Goal: Information Seeking & Learning: Learn about a topic

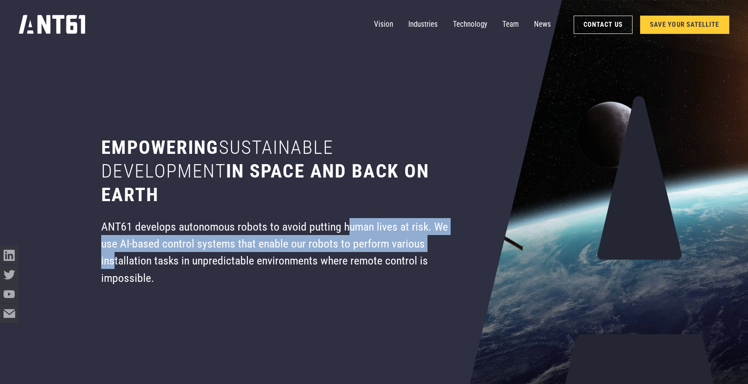
drag, startPoint x: 347, startPoint y: 234, endPoint x: 437, endPoint y: 259, distance: 93.5
click at [431, 258] on div "ANT61 develops autonomous robots to avoid putting human lives at risk. We use A…" at bounding box center [283, 252] width 365 height 68
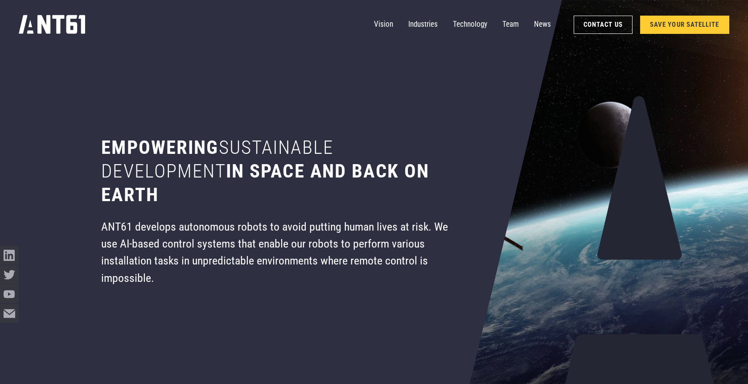
click at [437, 260] on div "ANT61 develops autonomous robots to avoid putting human lives at risk. We use A…" at bounding box center [283, 252] width 365 height 68
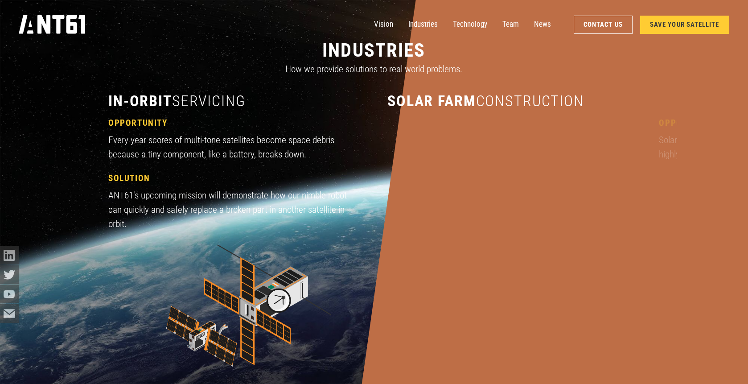
scroll to position [847, 0]
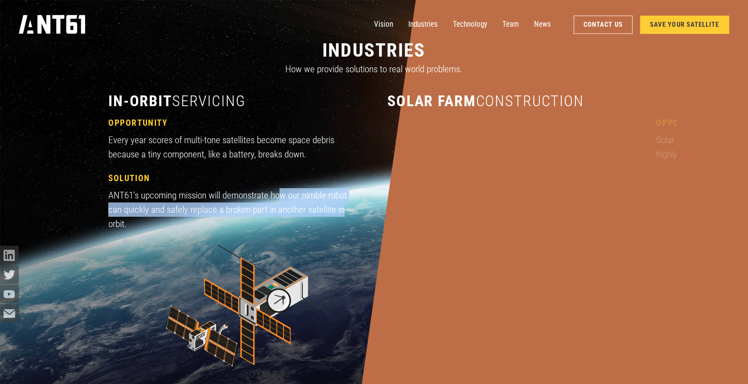
drag, startPoint x: 332, startPoint y: 205, endPoint x: 362, endPoint y: 208, distance: 30.5
click at [362, 208] on div "in-orbit servicing opportunity Every year scores of multi-tone satellites becom…" at bounding box center [373, 241] width 531 height 300
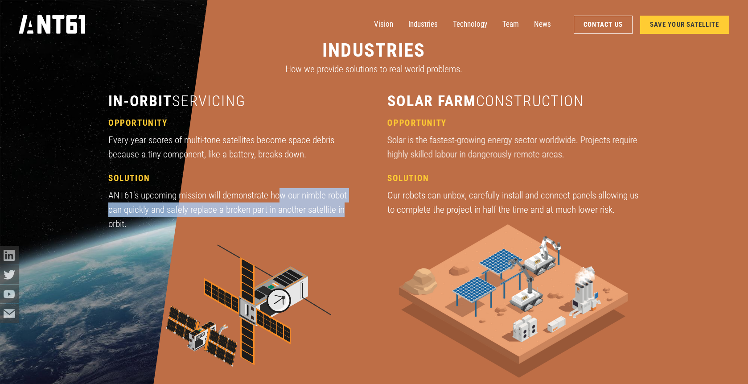
scroll to position [1292, 0]
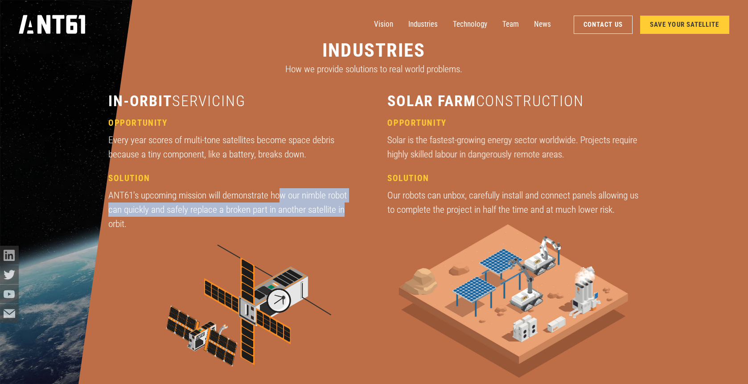
click at [339, 250] on img at bounding box center [234, 314] width 226 height 153
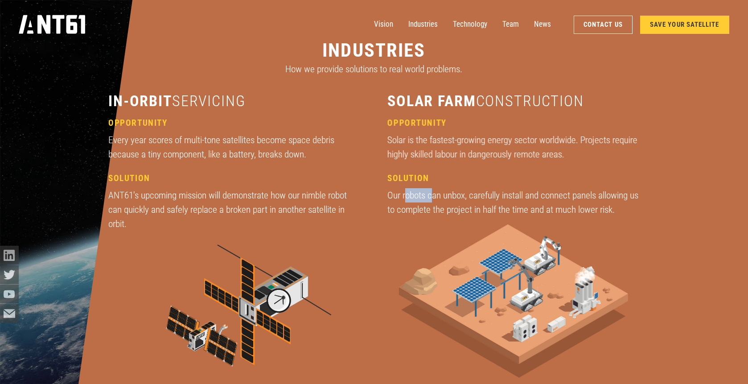
drag, startPoint x: 406, startPoint y: 192, endPoint x: 455, endPoint y: 198, distance: 49.4
click at [448, 197] on div "Our robots can unbox, carefully install and connect panels allowing us to compl…" at bounding box center [513, 202] width 252 height 29
click at [455, 198] on div "Our robots can unbox, carefully install and connect panels allowing us to compl…" at bounding box center [513, 202] width 252 height 29
drag, startPoint x: 466, startPoint y: 206, endPoint x: 512, endPoint y: 202, distance: 46.5
click at [497, 203] on div "Our robots can unbox, carefully install and connect panels allowing us to compl…" at bounding box center [513, 202] width 252 height 29
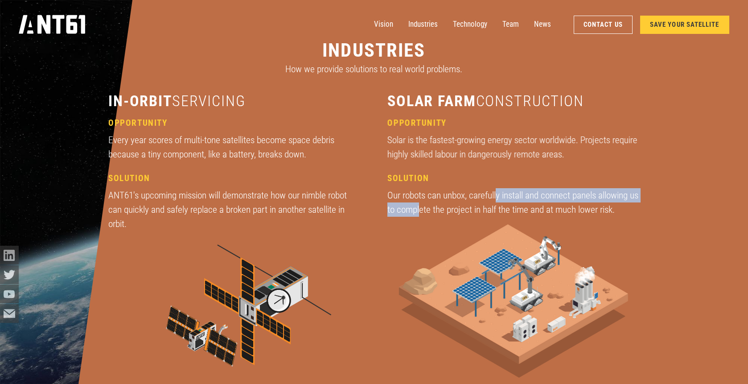
click at [512, 202] on div "Our robots can unbox, carefully install and connect panels allowing us to compl…" at bounding box center [513, 202] width 252 height 29
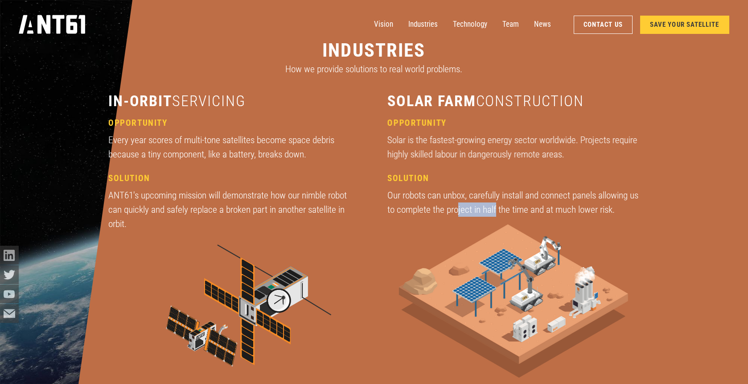
drag, startPoint x: 488, startPoint y: 213, endPoint x: 573, endPoint y: 207, distance: 84.9
click at [556, 208] on div "Our robots can unbox, carefully install and connect panels allowing us to compl…" at bounding box center [513, 202] width 252 height 29
click at [573, 207] on div "Our robots can unbox, carefully install and connect panels allowing us to compl…" at bounding box center [513, 202] width 252 height 29
drag, startPoint x: 572, startPoint y: 212, endPoint x: 662, endPoint y: 213, distance: 89.6
click at [654, 213] on div "industries How we provide solutions to real world problems. in-orbit servicing …" at bounding box center [374, 226] width 606 height 452
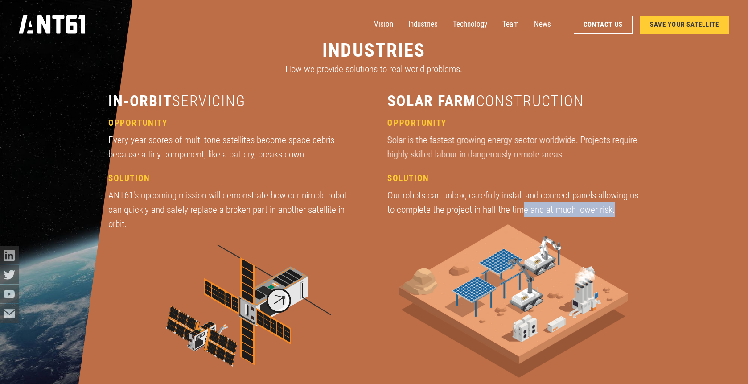
click at [662, 213] on div "industries How we provide solutions to real world problems. in-orbit servicing …" at bounding box center [374, 226] width 606 height 452
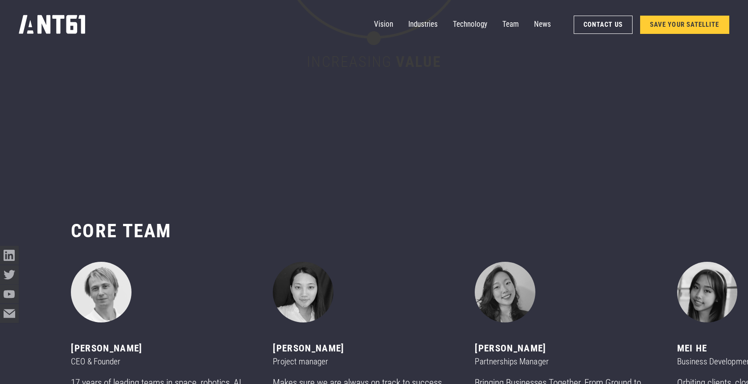
scroll to position [4590, 0]
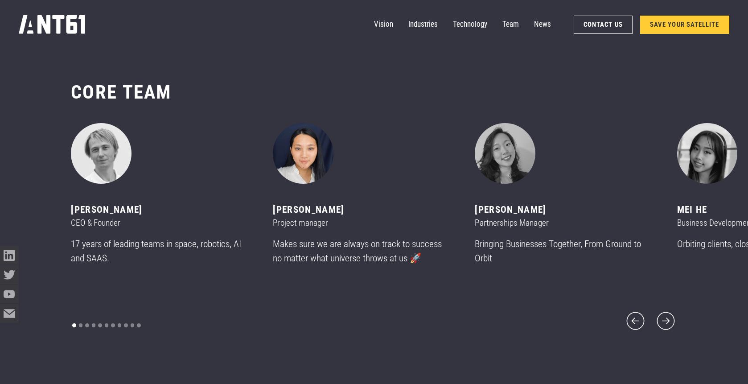
click at [315, 176] on img "2 of 11" at bounding box center [303, 153] width 61 height 61
drag, startPoint x: 704, startPoint y: 256, endPoint x: 737, endPoint y: 264, distance: 33.2
click at [669, 311] on icon "next slide" at bounding box center [665, 320] width 23 height 23
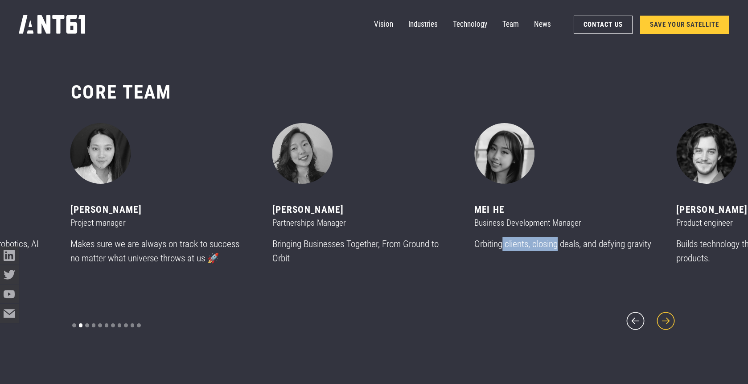
click at [669, 311] on icon "next slide" at bounding box center [665, 320] width 23 height 23
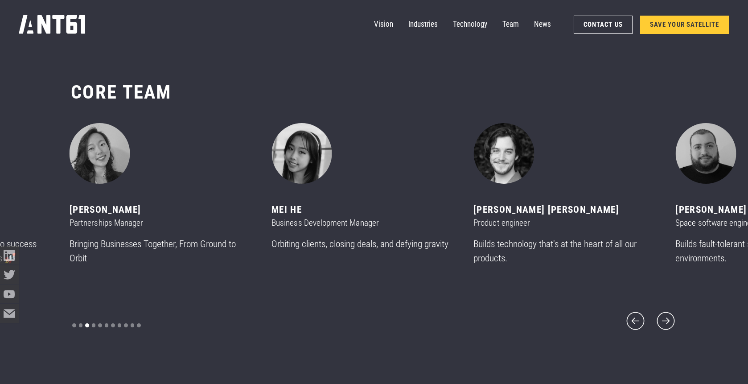
click at [650, 265] on p "Builds technology that's at the heart of all our products." at bounding box center [562, 251] width 179 height 29
click at [292, 286] on div "[PERSON_NAME] CEO & Founder 17 years of leading teams in space, robotics, AI an…" at bounding box center [374, 227] width 606 height 209
click at [664, 319] on icon "next slide" at bounding box center [665, 320] width 23 height 23
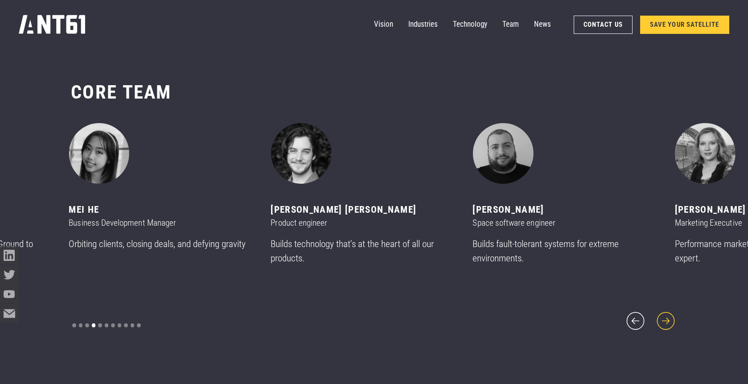
click at [664, 319] on icon "next slide" at bounding box center [665, 320] width 23 height 23
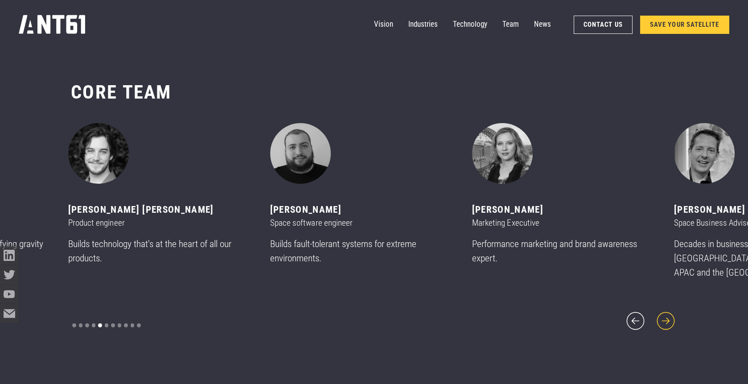
click at [664, 319] on icon "next slide" at bounding box center [665, 320] width 23 height 23
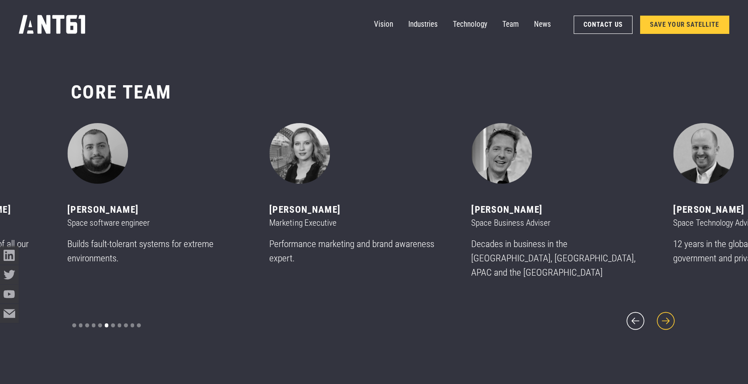
click at [664, 319] on icon "next slide" at bounding box center [665, 320] width 23 height 23
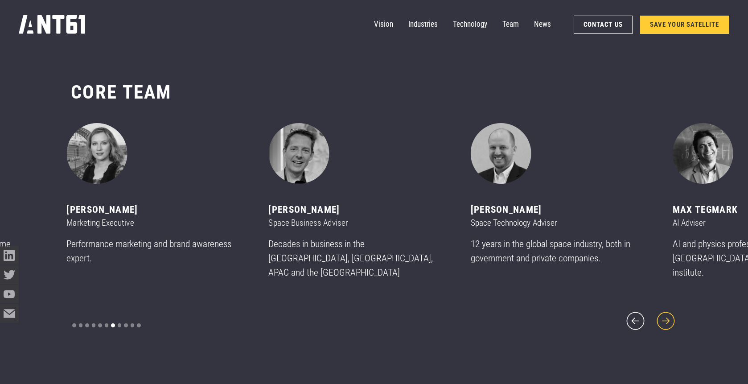
click at [664, 319] on icon "next slide" at bounding box center [665, 320] width 23 height 23
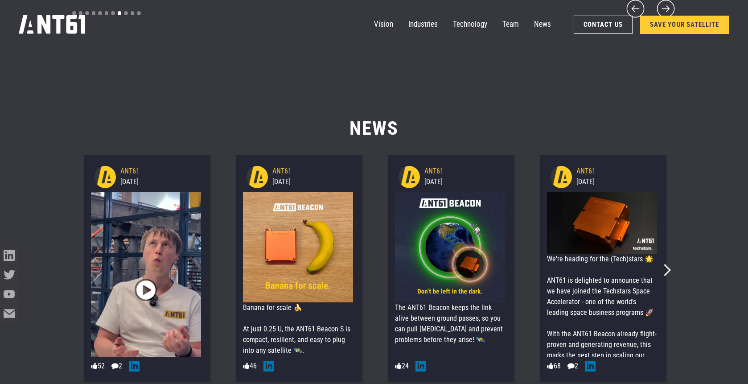
click at [520, 307] on div "ANT61 [DATE] The ANT61 Beacon keeps the link alive between ground passes, so yo…" at bounding box center [451, 268] width 152 height 233
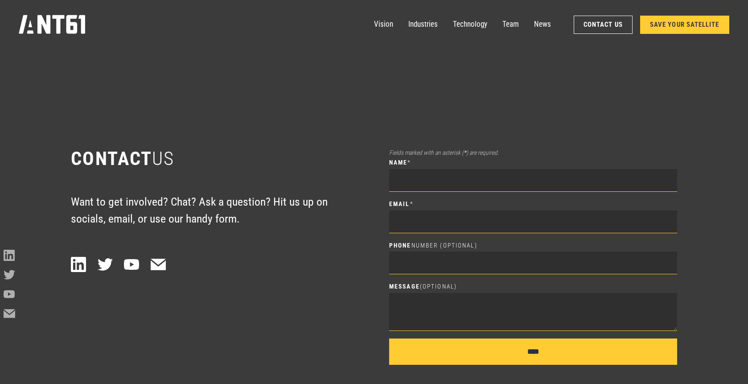
scroll to position [5347, 0]
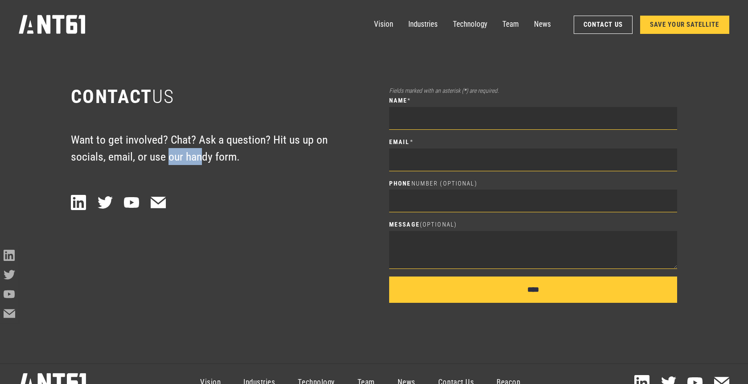
drag, startPoint x: 168, startPoint y: 155, endPoint x: 230, endPoint y: 157, distance: 62.0
click at [230, 157] on p "Want to get involved? Chat? Ask a question? Hit us up on socials, email, or use…" at bounding box center [215, 148] width 288 height 34
click at [260, 157] on p "Want to get involved? Chat? Ask a question? Hit us up on socials, email, or use…" at bounding box center [215, 148] width 288 height 34
click at [196, 319] on div "Contact US Want to get involved? Chat? Ask a question? Hit us up on socials, em…" at bounding box center [374, 193] width 606 height 339
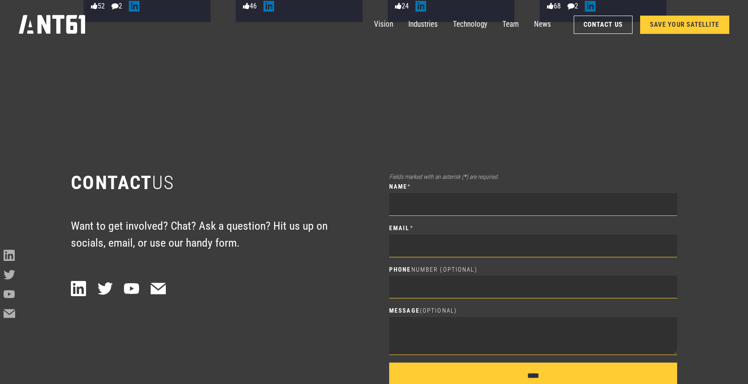
scroll to position [5169, 0]
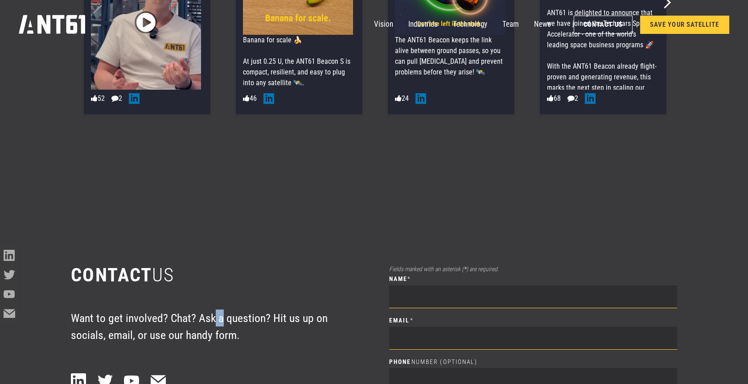
drag, startPoint x: 212, startPoint y: 319, endPoint x: 275, endPoint y: 321, distance: 63.3
click at [266, 321] on p "Want to get involved? Chat? Ask a question? Hit us up on socials, email, or use…" at bounding box center [215, 326] width 288 height 34
drag, startPoint x: 275, startPoint y: 321, endPoint x: 270, endPoint y: 324, distance: 5.6
click at [272, 324] on p "Want to get involved? Chat? Ask a question? Hit us up on socials, email, or use…" at bounding box center [215, 326] width 288 height 34
click at [254, 329] on p "Want to get involved? Chat? Ask a question? Hit us up on socials, email, or use…" at bounding box center [215, 326] width 288 height 34
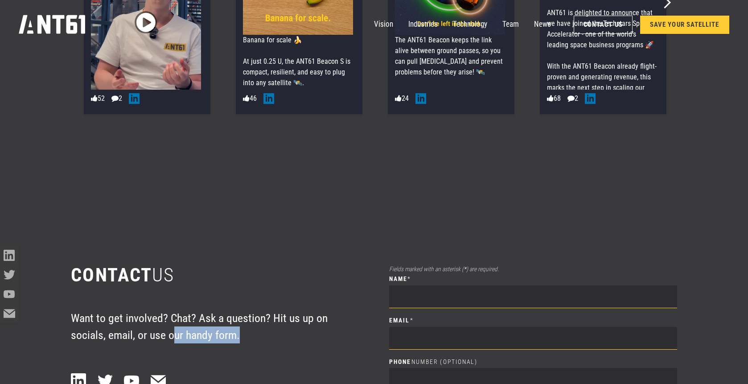
drag, startPoint x: 175, startPoint y: 336, endPoint x: 271, endPoint y: 340, distance: 95.9
click at [268, 340] on p "Want to get involved? Chat? Ask a question? Hit us up on socials, email, or use…" at bounding box center [215, 326] width 288 height 34
click at [271, 340] on p "Want to get involved? Chat? Ask a question? Hit us up on socials, email, or use…" at bounding box center [215, 326] width 288 height 34
drag, startPoint x: 258, startPoint y: 315, endPoint x: 321, endPoint y: 317, distance: 63.3
click at [315, 318] on p "Want to get involved? Chat? Ask a question? Hit us up on socials, email, or use…" at bounding box center [215, 326] width 288 height 34
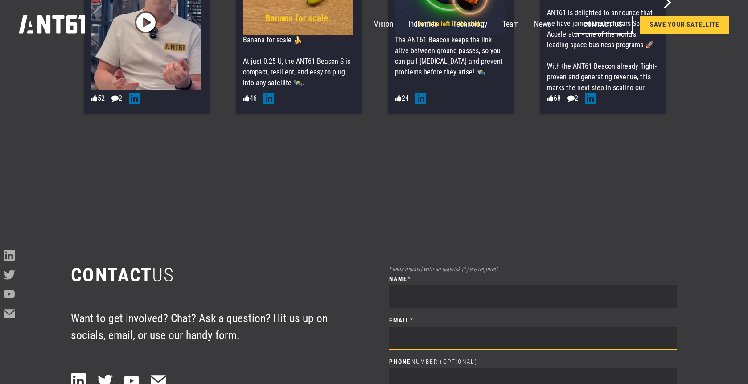
drag, startPoint x: 328, startPoint y: 315, endPoint x: 351, endPoint y: 315, distance: 22.3
click at [331, 317] on p "Want to get involved? Chat? Ask a question? Hit us up on socials, email, or use…" at bounding box center [215, 326] width 288 height 34
click at [351, 315] on p "Want to get involved? Chat? Ask a question? Hit us up on socials, email, or use…" at bounding box center [215, 326] width 288 height 34
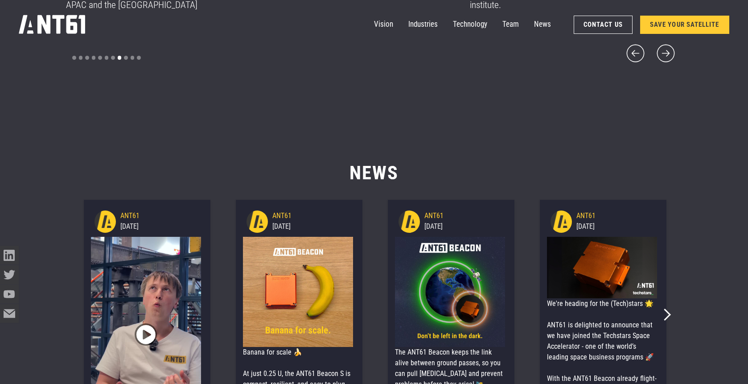
scroll to position [4723, 0]
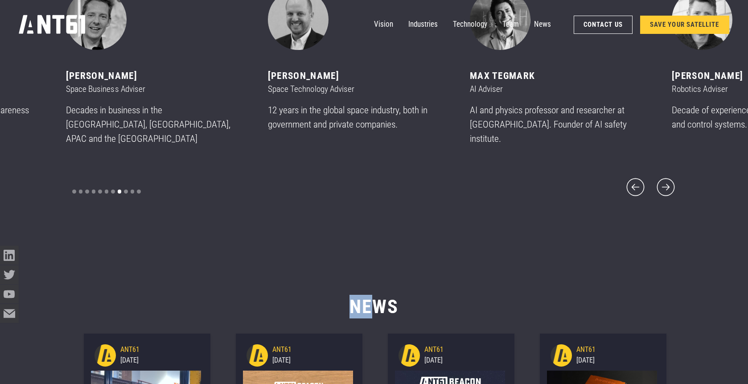
click at [412, 305] on h2 "News" at bounding box center [374, 291] width 606 height 54
click at [415, 305] on h2 "News" at bounding box center [374, 291] width 606 height 54
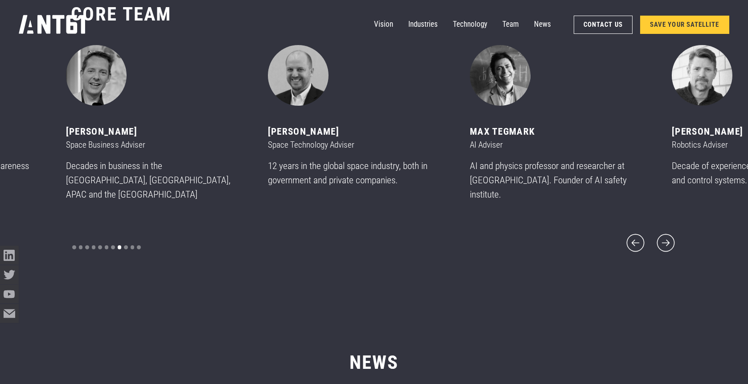
scroll to position [4590, 0]
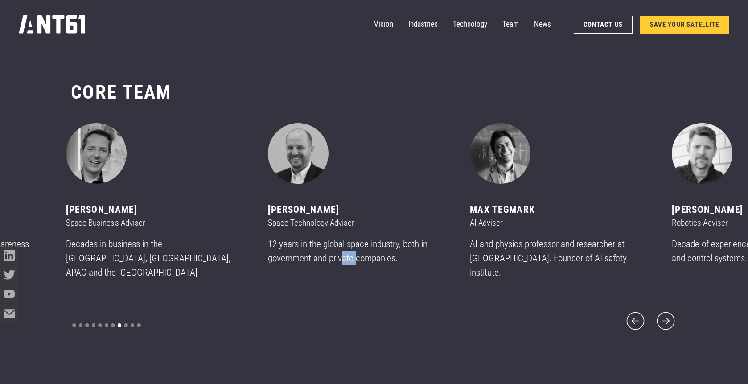
drag, startPoint x: 347, startPoint y: 262, endPoint x: 410, endPoint y: 264, distance: 63.7
click at [409, 264] on p "12 years in the global space industry, both in government and private companies." at bounding box center [357, 251] width 179 height 29
click at [410, 264] on p "12 years in the global space industry, both in government and private companies." at bounding box center [357, 251] width 179 height 29
click at [414, 265] on p "12 years in the global space industry, both in government and private companies." at bounding box center [357, 251] width 179 height 29
drag, startPoint x: 476, startPoint y: 251, endPoint x: 520, endPoint y: 261, distance: 45.2
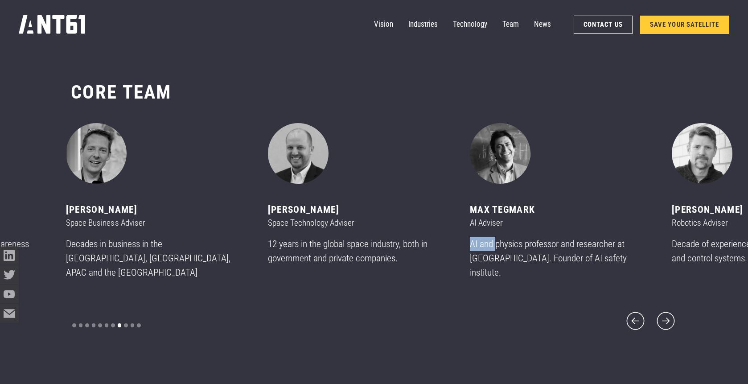
click at [520, 261] on p "AI and physics professor and researcher at [GEOGRAPHIC_DATA]. Founder of AI saf…" at bounding box center [559, 258] width 179 height 43
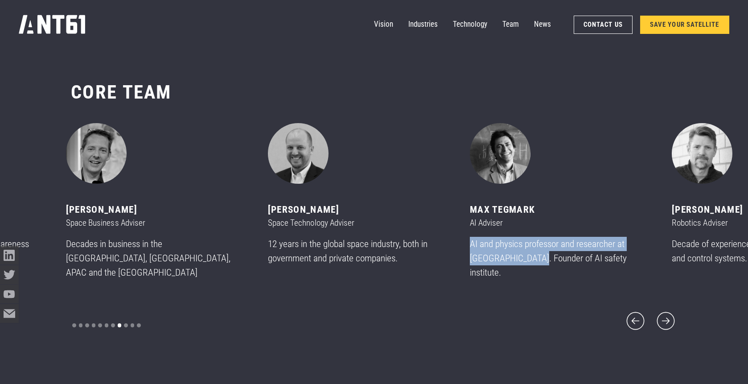
click at [520, 261] on p "AI and physics professor and researcher at [GEOGRAPHIC_DATA]. Founder of AI saf…" at bounding box center [559, 258] width 179 height 43
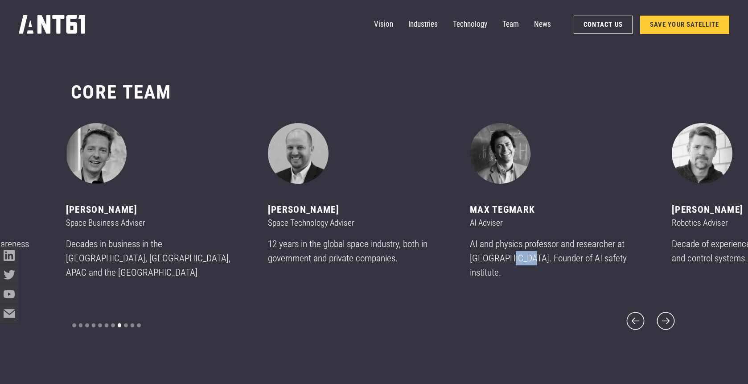
drag, startPoint x: 511, startPoint y: 266, endPoint x: 591, endPoint y: 268, distance: 79.8
click at [586, 267] on p "AI and physics professor and researcher at [GEOGRAPHIC_DATA]. Founder of AI saf…" at bounding box center [559, 258] width 179 height 43
click at [591, 268] on p "AI and physics professor and researcher at [GEOGRAPHIC_DATA]. Founder of AI saf…" at bounding box center [559, 258] width 179 height 43
drag, startPoint x: 529, startPoint y: 269, endPoint x: 564, endPoint y: 270, distance: 34.3
click at [548, 270] on p "AI and physics professor and researcher at [GEOGRAPHIC_DATA]. Founder of AI saf…" at bounding box center [559, 258] width 179 height 43
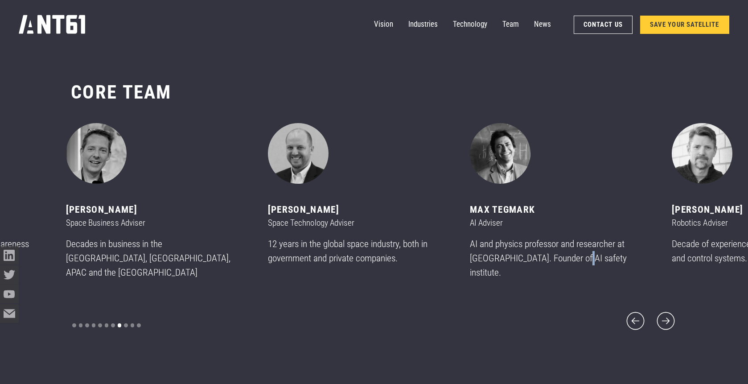
drag, startPoint x: 564, startPoint y: 270, endPoint x: 475, endPoint y: 266, distance: 88.8
click at [555, 272] on p "AI and physics professor and researcher at [GEOGRAPHIC_DATA]. Founder of AI saf…" at bounding box center [559, 258] width 179 height 43
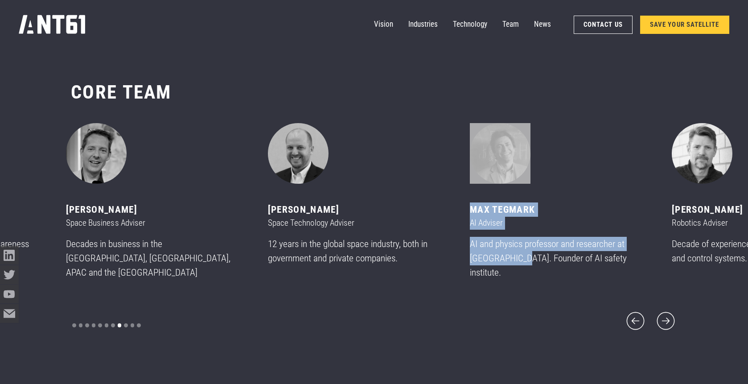
drag, startPoint x: 475, startPoint y: 266, endPoint x: 563, endPoint y: 266, distance: 88.2
click at [273, 266] on div "[PERSON_NAME] CEO & Founder 17 years of leading teams in space, robotics, AI an…" at bounding box center [172, 205] width 202 height 164
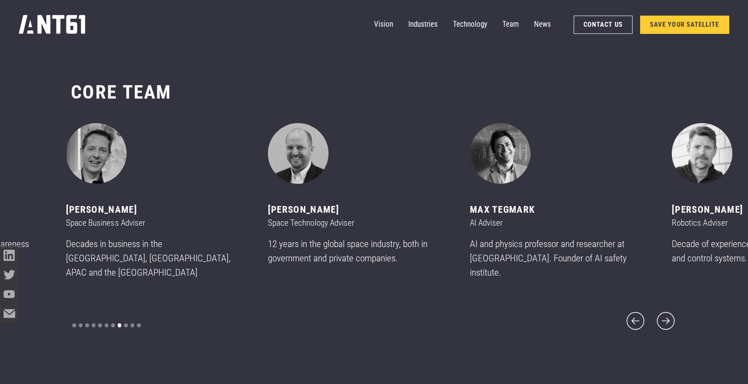
click at [563, 266] on p "AI and physics professor and researcher at [GEOGRAPHIC_DATA]. Founder of AI saf…" at bounding box center [559, 258] width 179 height 43
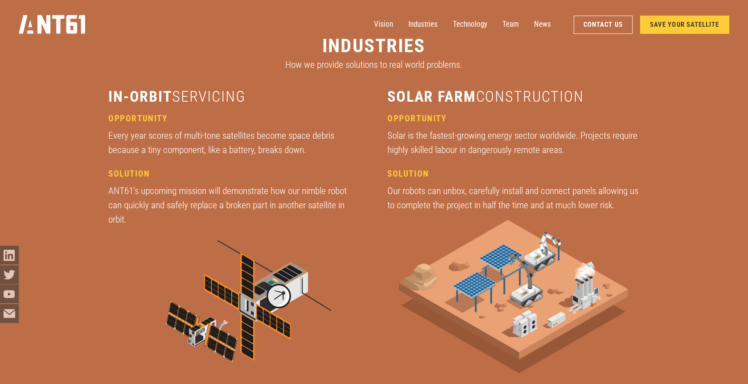
scroll to position [1381, 0]
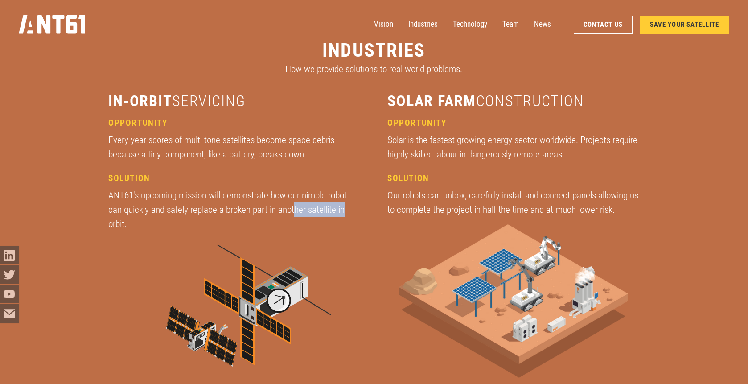
drag, startPoint x: 301, startPoint y: 208, endPoint x: 373, endPoint y: 210, distance: 71.8
click at [373, 210] on div "in-orbit servicing opportunity Every year scores of multi-tone satellites becom…" at bounding box center [373, 241] width 531 height 300
drag, startPoint x: 315, startPoint y: 214, endPoint x: 364, endPoint y: 213, distance: 49.0
click at [364, 213] on div "in-orbit servicing opportunity Every year scores of multi-tone satellites becom…" at bounding box center [373, 241] width 531 height 300
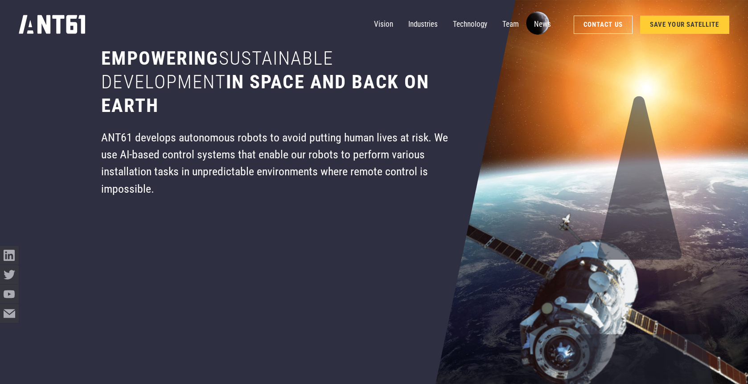
scroll to position [0, 0]
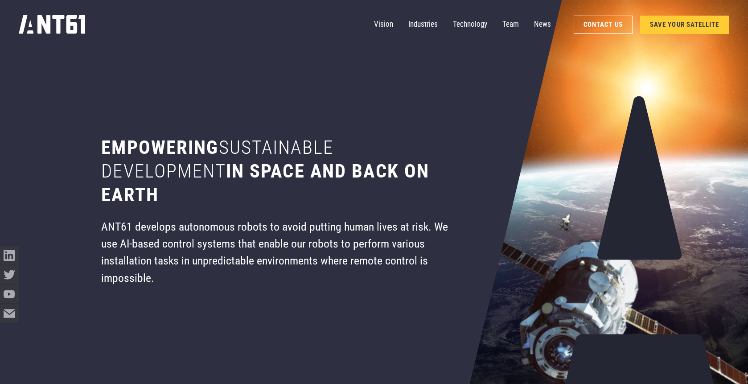
click at [374, 178] on h1 "Empowering sustainable development in space and back on earth" at bounding box center [283, 170] width 365 height 71
click at [376, 178] on h1 "Empowering sustainable development in space and back on earth" at bounding box center [283, 170] width 365 height 71
drag, startPoint x: 381, startPoint y: 180, endPoint x: 453, endPoint y: 181, distance: 72.6
click at [451, 181] on h1 "Empowering sustainable development in space and back on earth" at bounding box center [283, 170] width 365 height 71
click at [454, 181] on h1 "Empowering sustainable development in space and back on earth" at bounding box center [283, 170] width 365 height 71
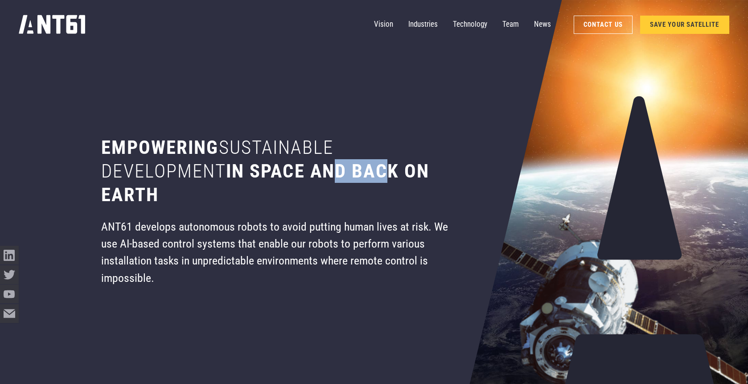
drag, startPoint x: 326, startPoint y: 176, endPoint x: 297, endPoint y: 176, distance: 29.0
click at [305, 176] on h1 "Empowering sustainable development in space and back on earth" at bounding box center [283, 170] width 365 height 71
click at [297, 176] on h1 "Empowering sustainable development in space and back on earth" at bounding box center [283, 170] width 365 height 71
click at [420, 179] on h1 "Empowering sustainable development in space and back on earth" at bounding box center [283, 170] width 365 height 71
click at [437, 180] on h1 "Empowering sustainable development in space and back on earth" at bounding box center [283, 170] width 365 height 71
